Goal: Task Accomplishment & Management: Complete application form

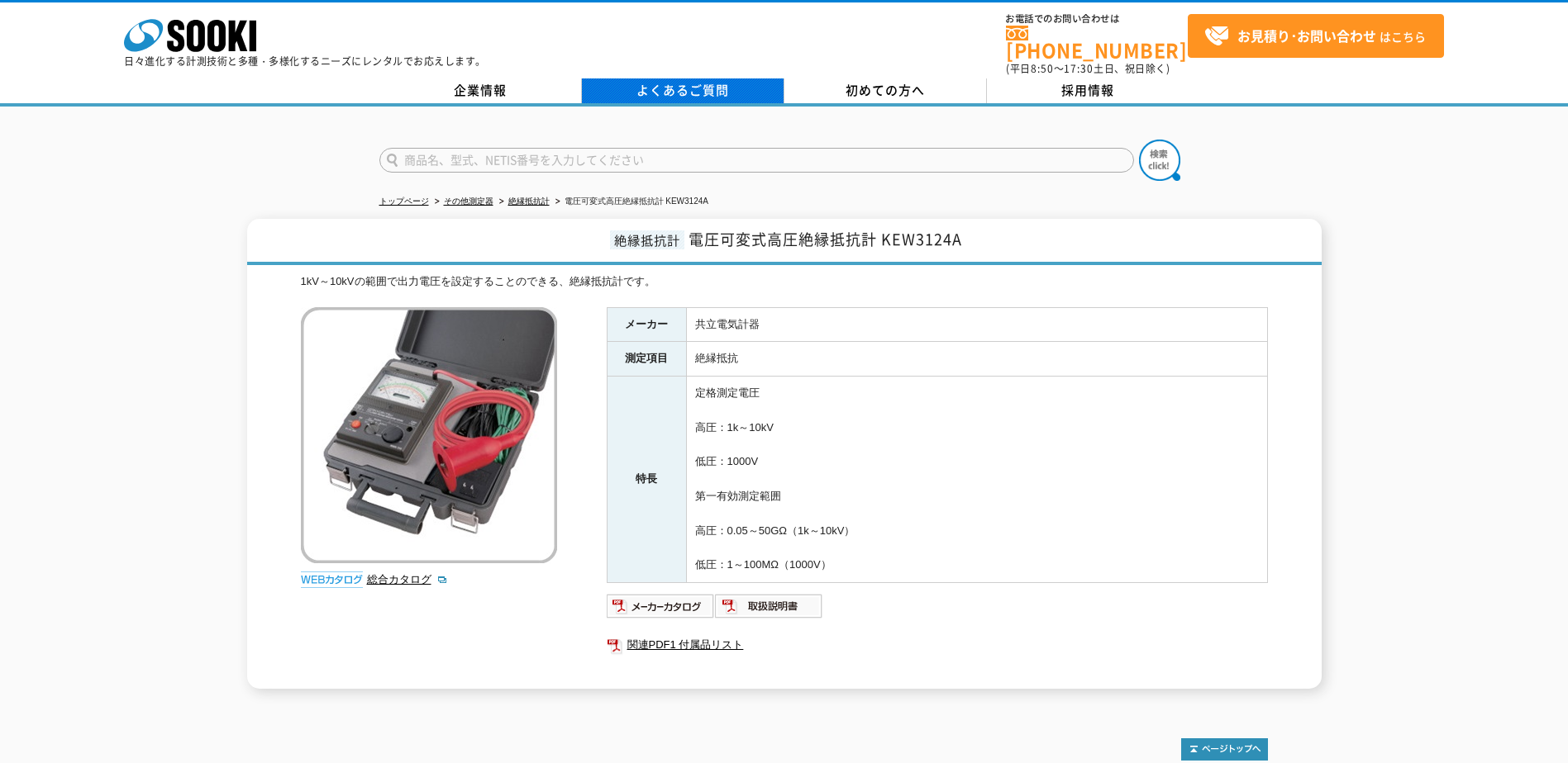
click at [697, 79] on link "よくあるご質問" at bounding box center [683, 91] width 202 height 25
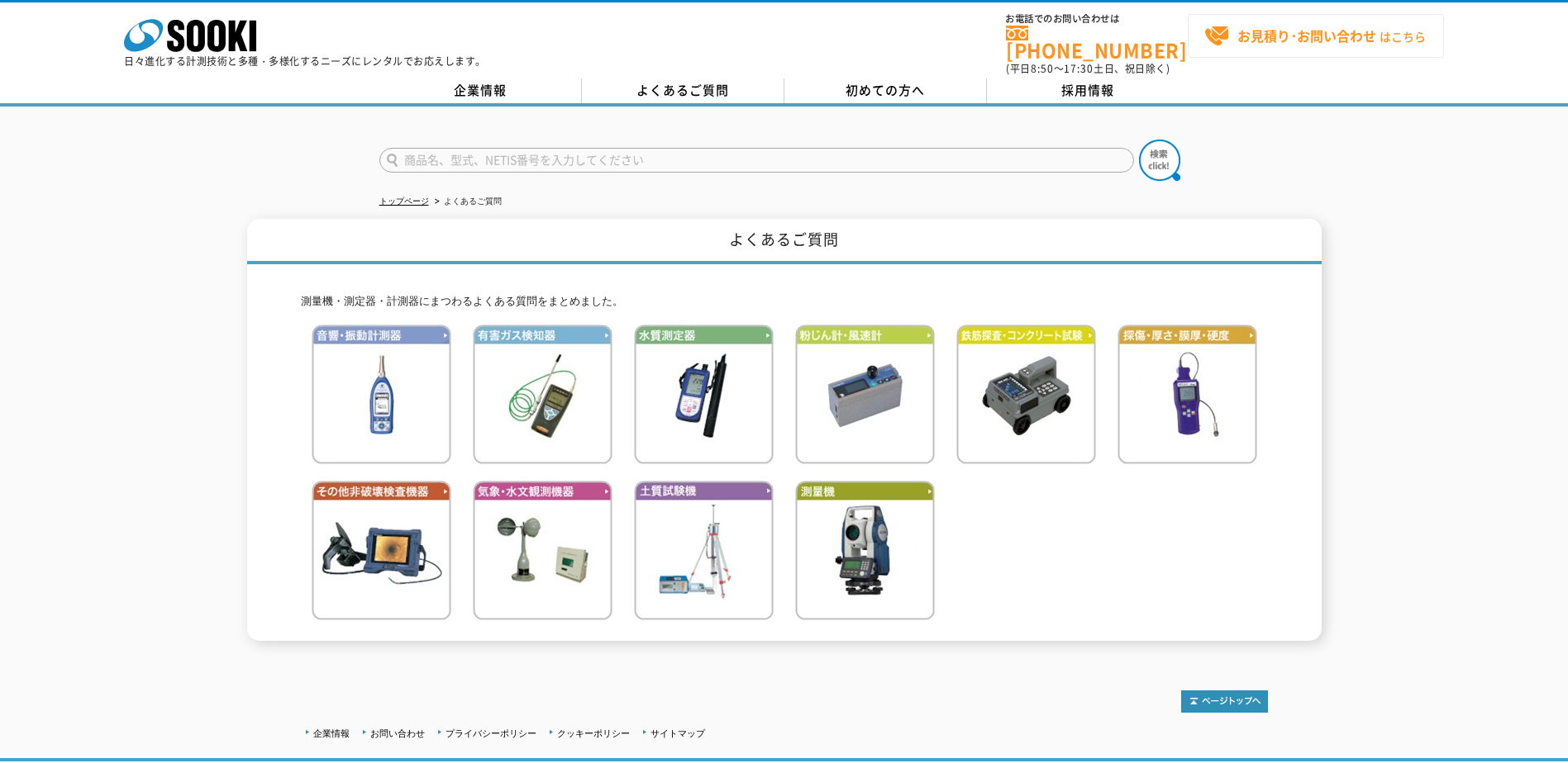
click at [1392, 42] on span "お見積り･お問い合わせ はこちら" at bounding box center [1314, 36] width 222 height 25
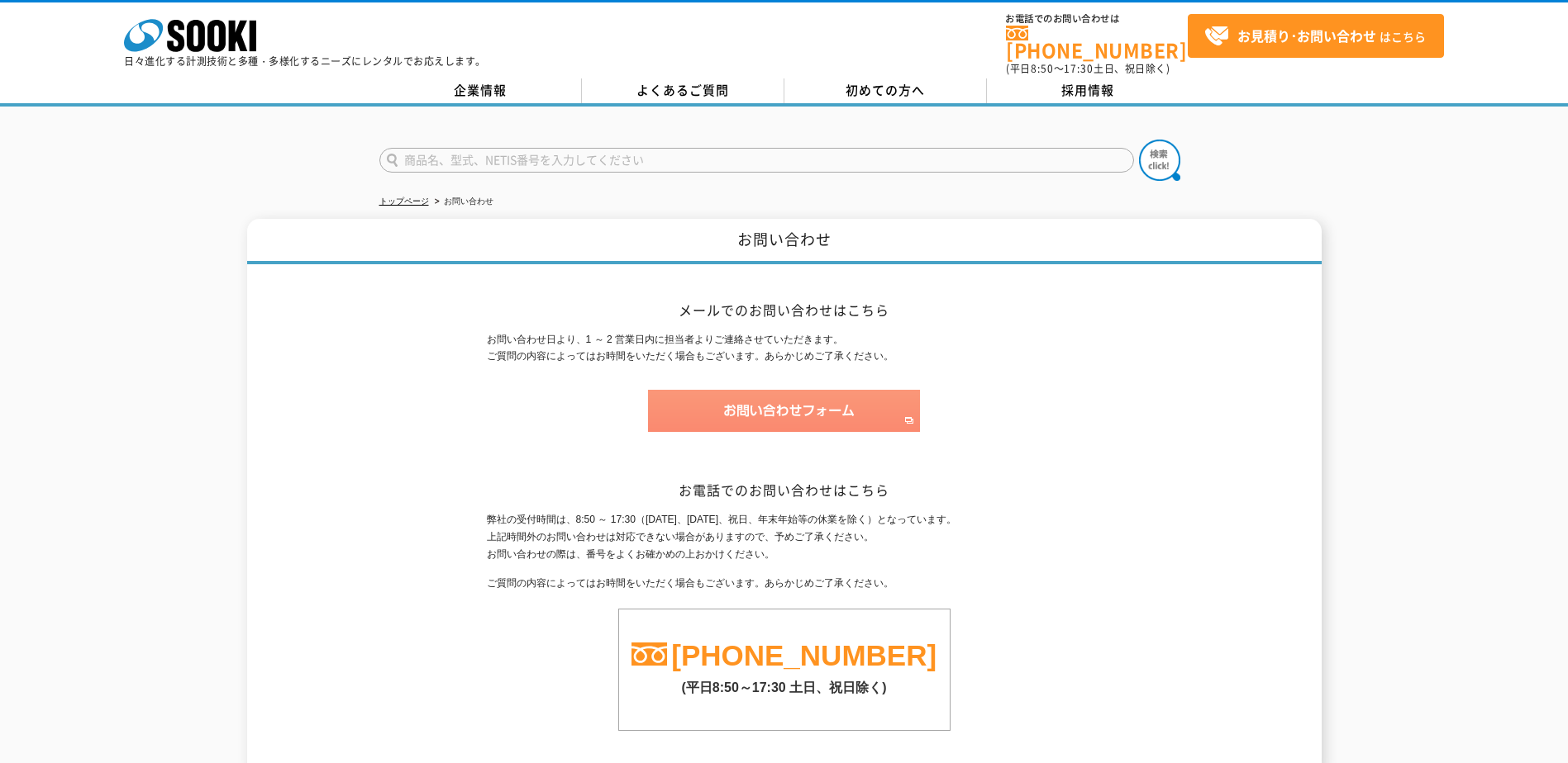
click at [738, 390] on img at bounding box center [783, 411] width 272 height 42
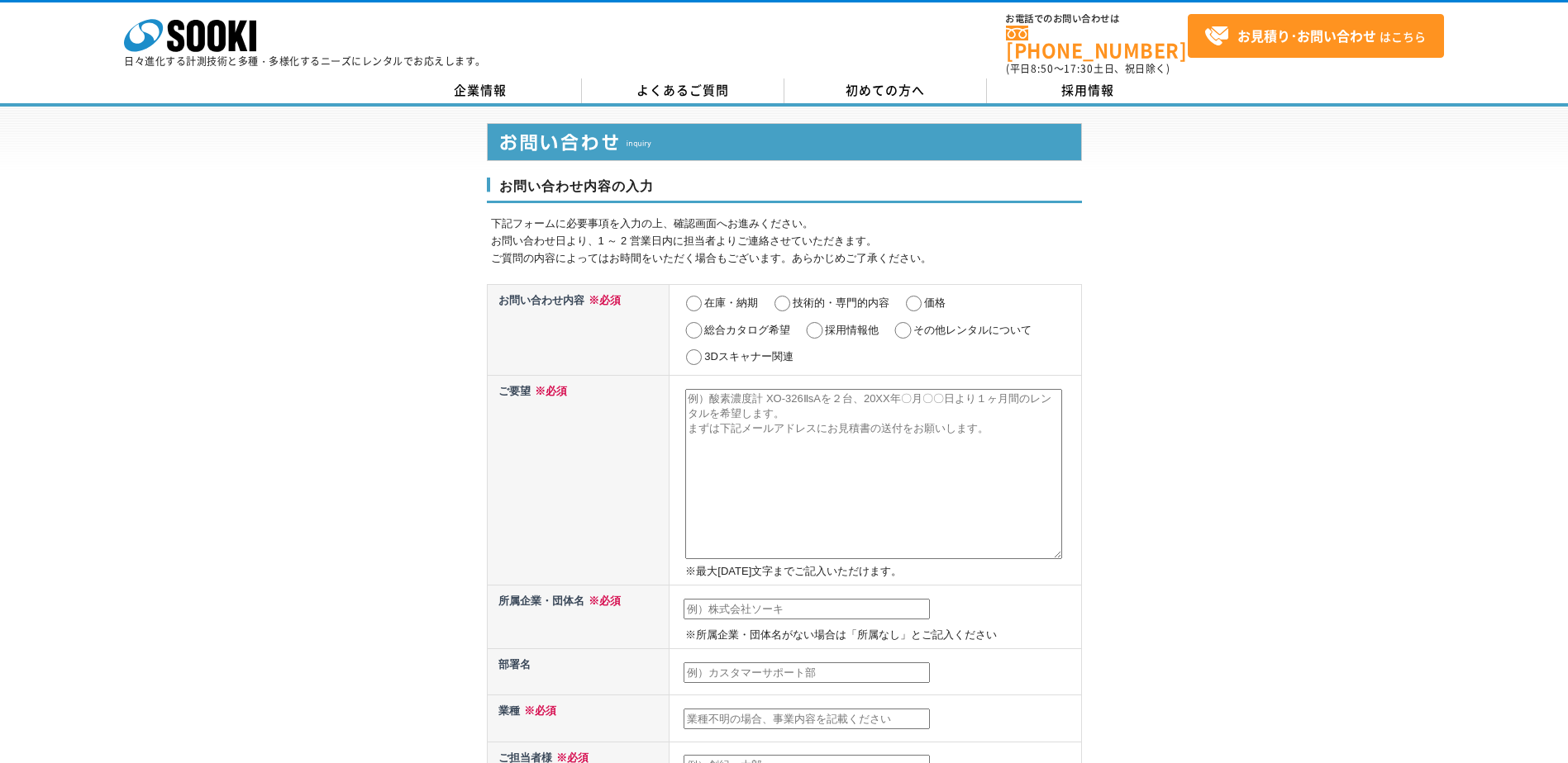
click at [916, 295] on input "価格" at bounding box center [913, 303] width 21 height 17
radio input "true"
click at [743, 400] on textarea at bounding box center [874, 474] width 377 height 170
click at [733, 84] on link "よくあるご質問" at bounding box center [683, 91] width 202 height 25
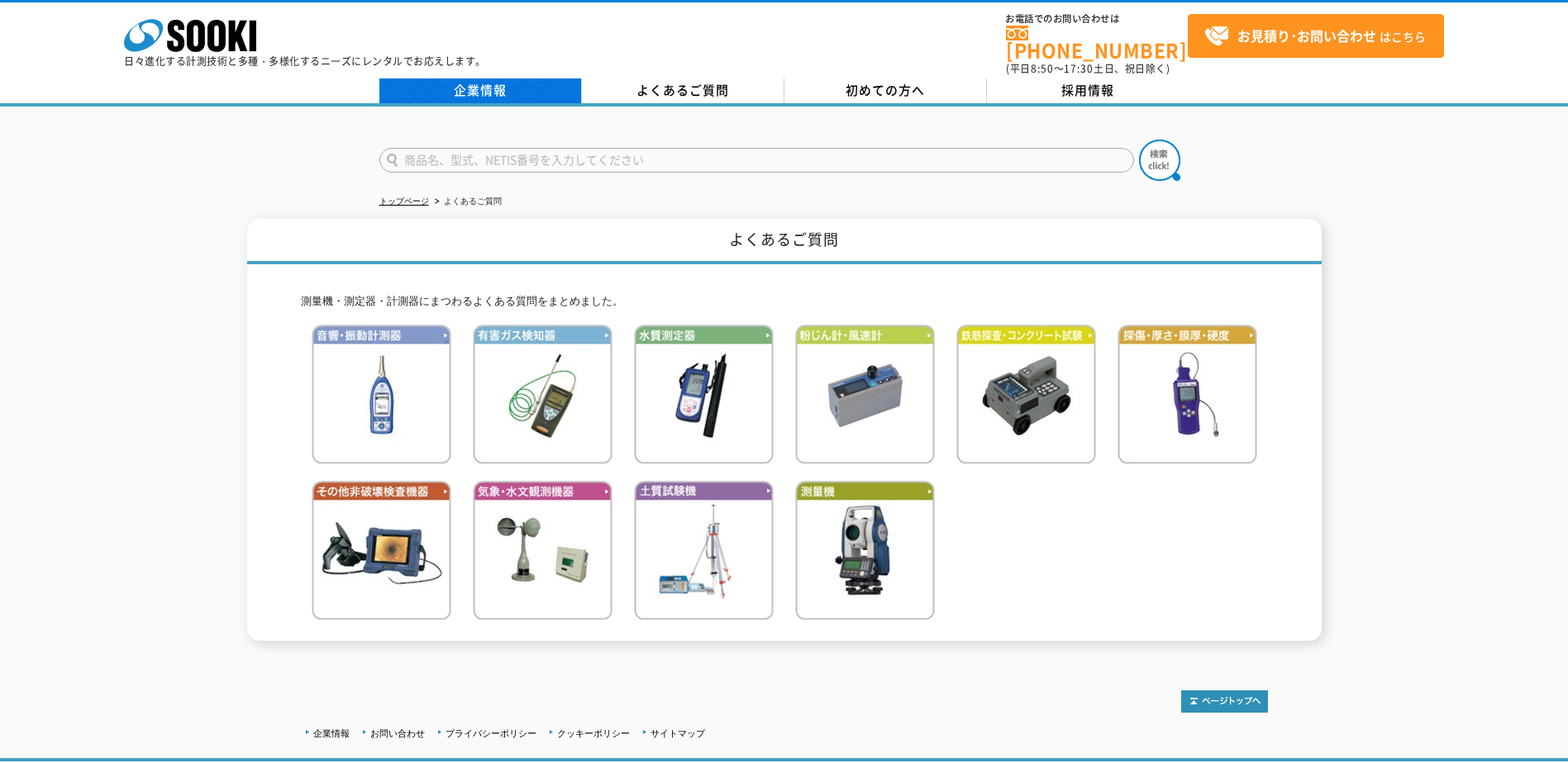
click at [487, 83] on link "企業情報" at bounding box center [480, 91] width 202 height 25
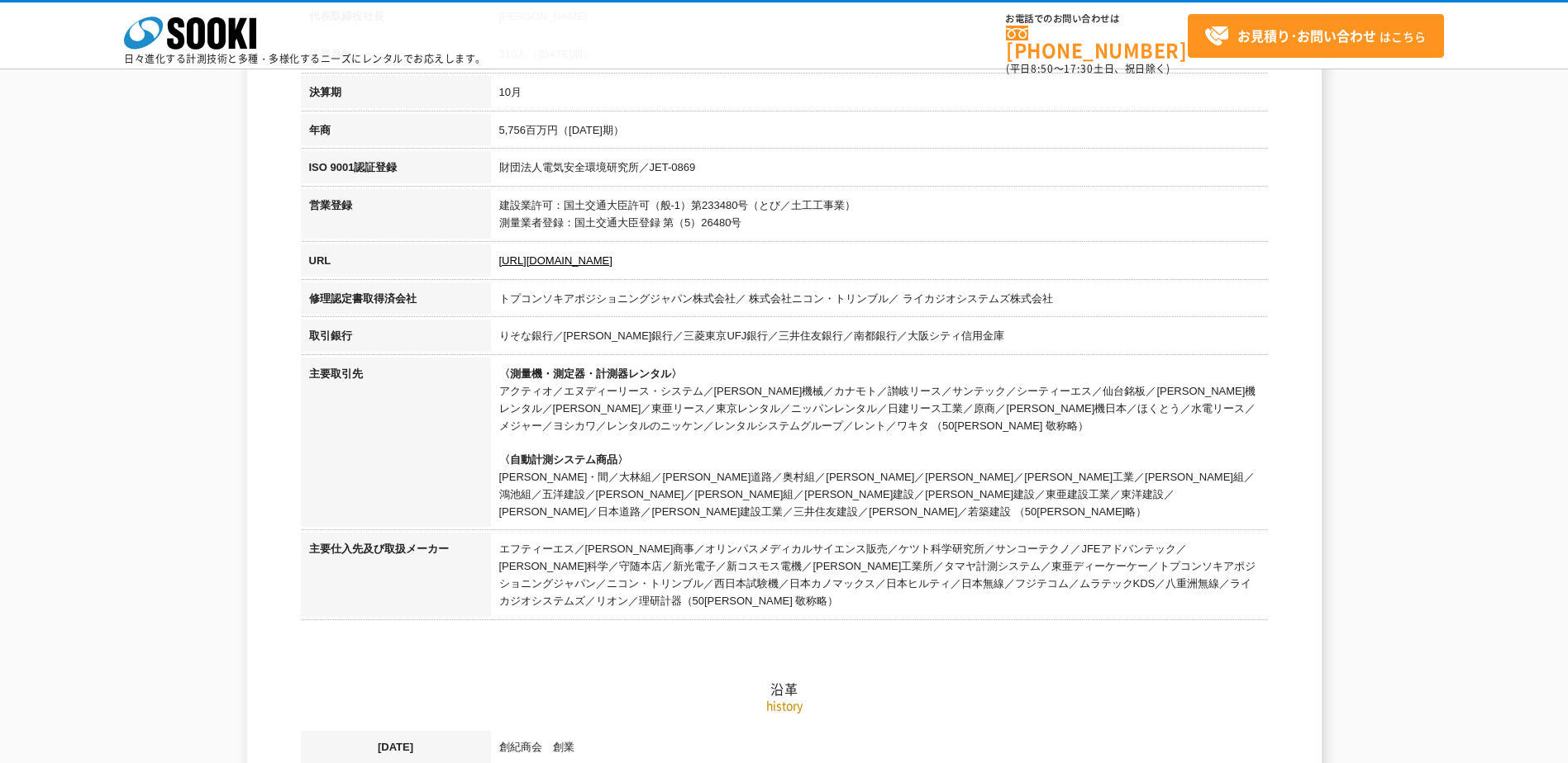
scroll to position [330, 0]
